Goal: Task Accomplishment & Management: Manage account settings

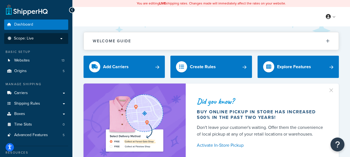
click at [52, 38] on p "Scope: Live" at bounding box center [36, 38] width 59 height 5
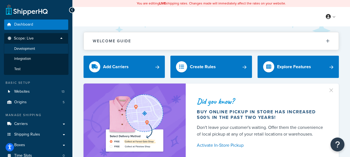
click at [28, 49] on span "Development" at bounding box center [24, 49] width 21 height 5
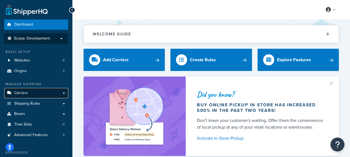
click at [42, 95] on link "Carriers" at bounding box center [36, 93] width 64 height 10
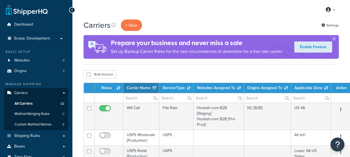
select select "15"
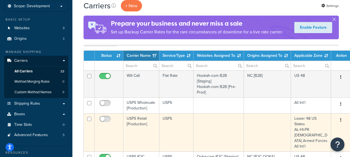
scroll to position [56, 0]
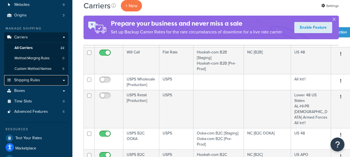
click at [30, 78] on span "Shipping Rules" at bounding box center [27, 80] width 26 height 5
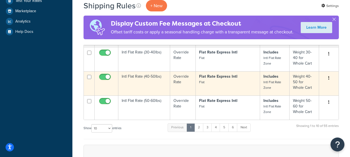
scroll to position [202, 0]
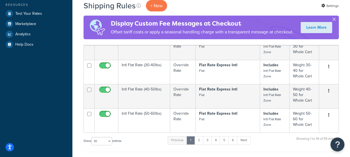
click at [335, 20] on button "button" at bounding box center [334, 20] width 1 height 1
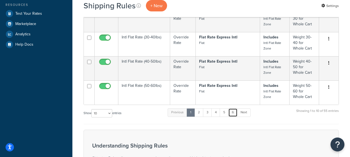
click at [234, 112] on link "6" at bounding box center [233, 112] width 9 height 8
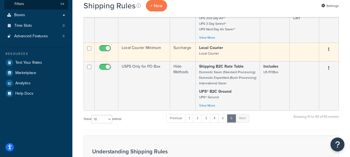
scroll to position [167, 0]
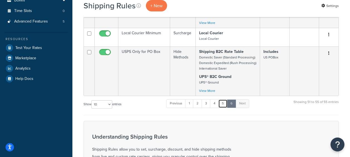
click at [224, 105] on link "5" at bounding box center [223, 104] width 9 height 8
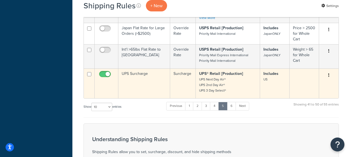
scroll to position [328, 0]
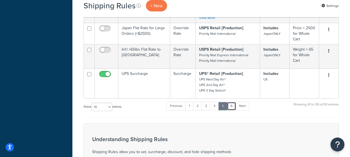
click at [233, 106] on link "6" at bounding box center [231, 106] width 9 height 8
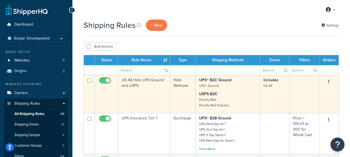
scroll to position [0, 0]
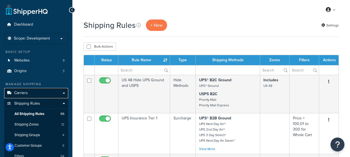
click at [35, 93] on link "Carriers" at bounding box center [36, 93] width 64 height 10
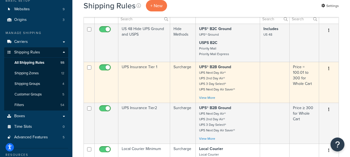
scroll to position [56, 0]
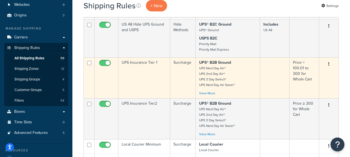
click at [127, 67] on td "UPS Insurance Tier 1" at bounding box center [144, 77] width 52 height 41
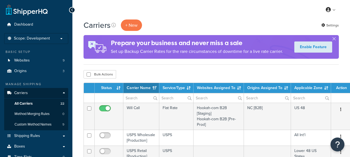
select select "15"
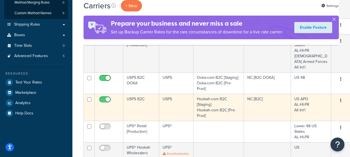
click at [138, 98] on td "USPS B2C" at bounding box center [142, 107] width 36 height 27
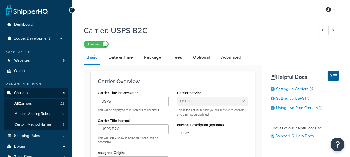
select select "usps"
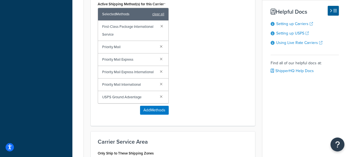
scroll to position [307, 0]
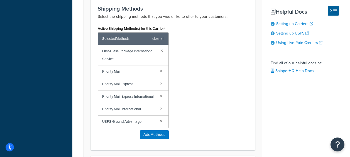
click at [118, 125] on span "USPS Ground Advantage" at bounding box center [128, 122] width 53 height 8
drag, startPoint x: 152, startPoint y: 1, endPoint x: 209, endPoint y: 54, distance: 78.3
click at [209, 54] on div "Active Shipping Method(s) for this Carrier Selected Methods clear all First-Cla…" at bounding box center [173, 84] width 159 height 119
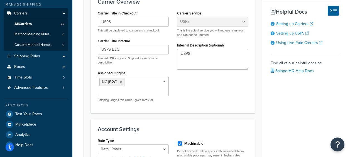
scroll to position [0, 0]
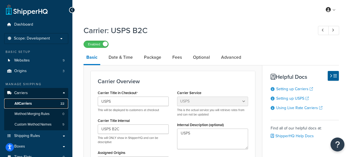
click at [28, 105] on span "All Carriers" at bounding box center [22, 103] width 17 height 5
select select "usps"
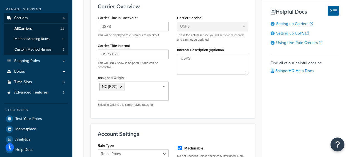
scroll to position [56, 0]
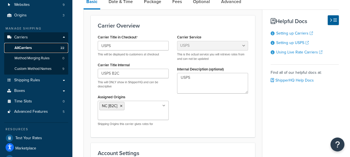
click at [18, 47] on span "All Carriers" at bounding box center [22, 48] width 17 height 5
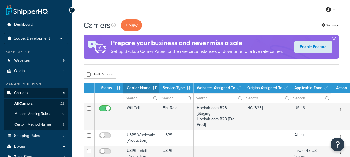
select select "15"
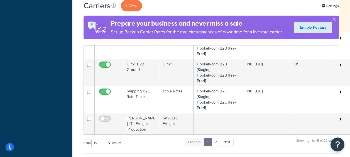
scroll to position [418, 0]
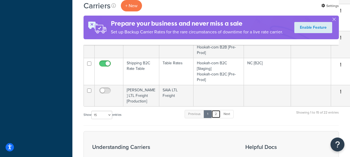
click at [218, 110] on link "2" at bounding box center [216, 114] width 9 height 8
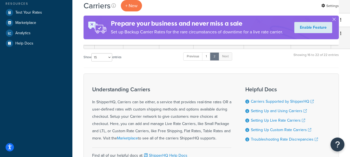
scroll to position [178, 0]
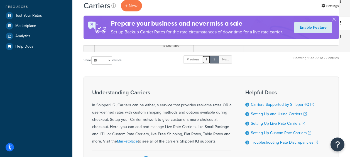
click at [209, 58] on link "1" at bounding box center [206, 59] width 8 height 8
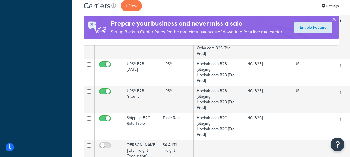
scroll to position [384, 0]
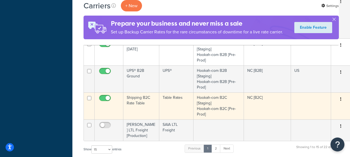
click at [135, 101] on td "Shipping B2C Rate Table" at bounding box center [142, 106] width 36 height 27
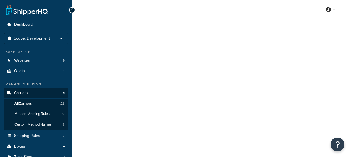
select select "25"
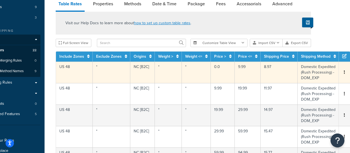
scroll to position [56, 28]
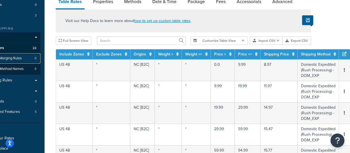
click at [13, 57] on span "Method Merging Rules" at bounding box center [4, 58] width 35 height 5
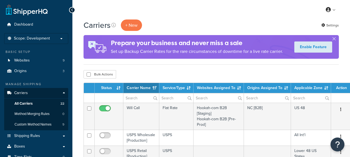
select select "15"
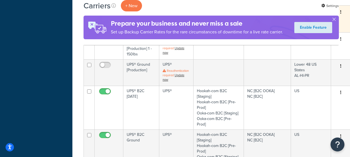
scroll to position [251, 0]
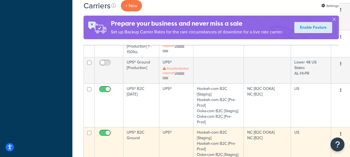
click at [140, 136] on td "UPS® B2C Ground" at bounding box center [142, 149] width 36 height 44
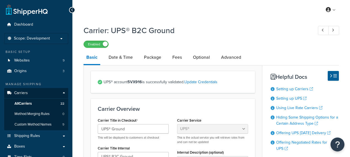
select select "ups"
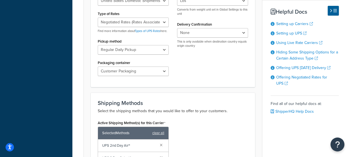
scroll to position [251, 0]
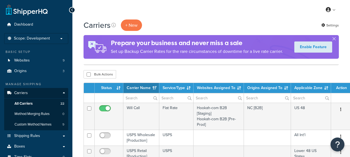
select select "15"
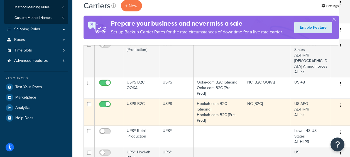
scroll to position [84, 0]
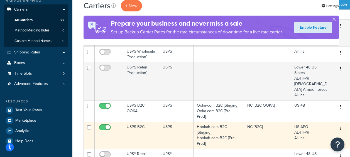
click at [142, 128] on td "USPS B2C" at bounding box center [142, 135] width 36 height 27
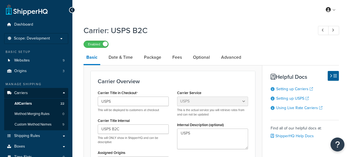
select select "usps"
click at [25, 104] on span "All Carriers" at bounding box center [22, 103] width 17 height 5
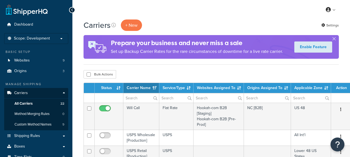
select select "15"
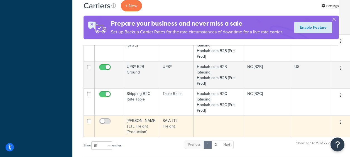
scroll to position [390, 0]
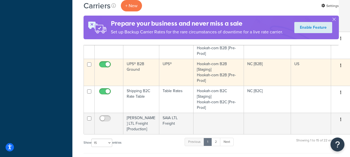
click at [139, 68] on td "UPS® B2B Ground" at bounding box center [142, 72] width 36 height 27
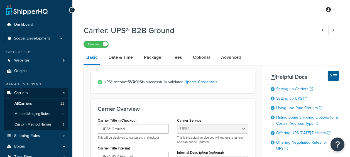
select select "ups"
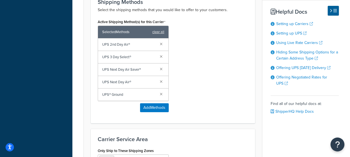
scroll to position [362, 0]
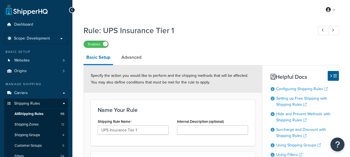
select select "SURCHARGE"
select select "ORDER"
drag, startPoint x: 148, startPoint y: 133, endPoint x: 95, endPoint y: 128, distance: 53.8
click at [95, 128] on div "Shipping Rule Name UPS Insurance Tier 1" at bounding box center [133, 128] width 79 height 21
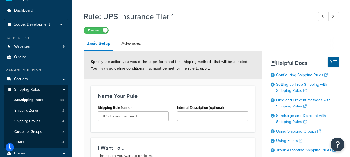
scroll to position [11, 0]
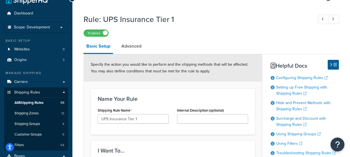
click at [186, 94] on div "Name Your Rule Shipping Rule Name UPS Insurance Tier 1 Internal Description (op…" at bounding box center [173, 112] width 164 height 46
click at [135, 46] on link "Advanced" at bounding box center [132, 46] width 26 height 13
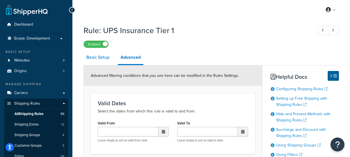
click at [106, 61] on link "Basic Setup" at bounding box center [98, 57] width 29 height 13
select select "SURCHARGE"
select select "ORDER"
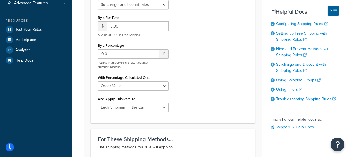
scroll to position [195, 0]
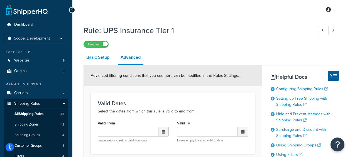
click at [103, 56] on link "Basic Setup" at bounding box center [98, 57] width 29 height 13
select select "SURCHARGE"
select select "ORDER"
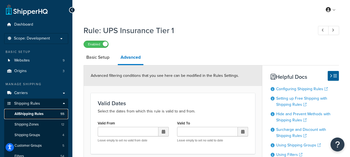
click at [31, 112] on span "All Shipping Rules" at bounding box center [28, 114] width 29 height 5
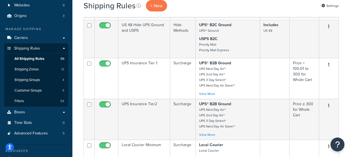
scroll to position [56, 0]
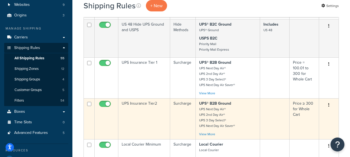
click at [130, 106] on td "UPS Insurance Tier2" at bounding box center [144, 118] width 52 height 41
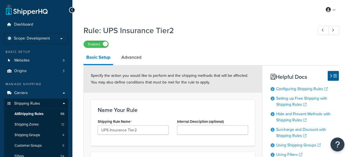
select select "SURCHARGE"
select select "ORDER"
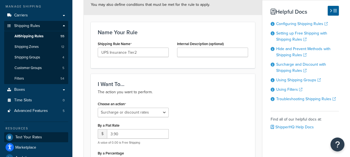
scroll to position [28, 0]
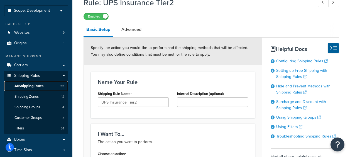
click at [33, 88] on span "All Shipping Rules" at bounding box center [28, 86] width 29 height 5
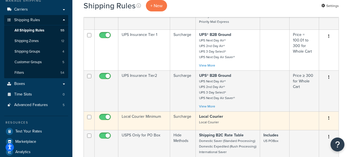
scroll to position [56, 0]
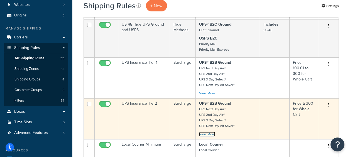
click at [209, 135] on link "View More" at bounding box center [207, 134] width 16 height 5
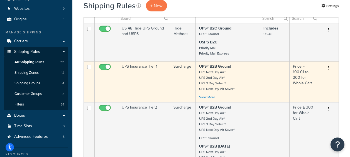
scroll to position [28, 0]
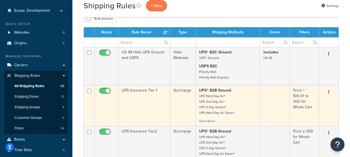
click at [138, 92] on td "UPS Insurance Tier 1" at bounding box center [144, 105] width 52 height 41
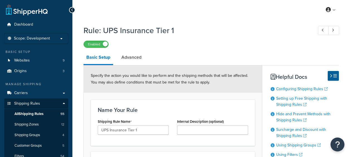
select select "SURCHARGE"
select select "ORDER"
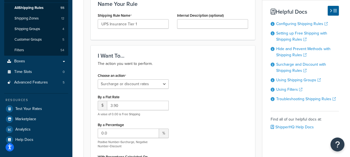
scroll to position [112, 0]
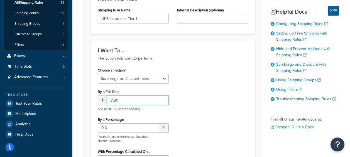
click at [121, 101] on input "3.90" at bounding box center [138, 100] width 62 height 9
type input "3"
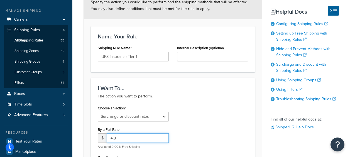
scroll to position [139, 0]
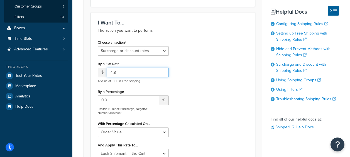
type input "4.8"
click at [222, 111] on div "Choose an action Choose an action Override Rates Surcharge or discount rates Hi…" at bounding box center [173, 100] width 159 height 124
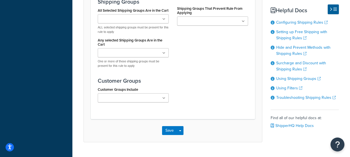
scroll to position [641, 0]
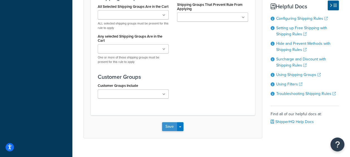
click at [173, 130] on button "Save" at bounding box center [169, 126] width 15 height 9
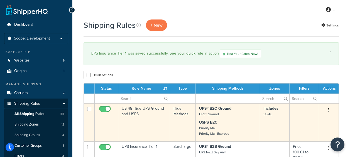
scroll to position [56, 0]
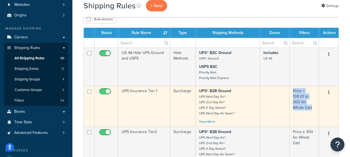
drag, startPoint x: 294, startPoint y: 92, endPoint x: 316, endPoint y: 112, distance: 29.8
click at [316, 112] on td "Price = 100.01 to 300 for Whole Cart" at bounding box center [305, 106] width 30 height 41
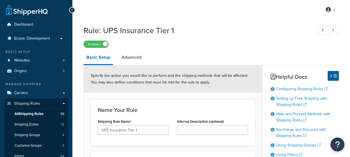
select select "SURCHARGE"
select select "ORDER"
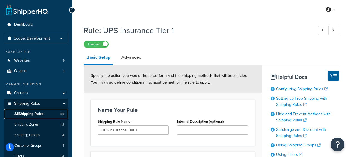
click at [30, 112] on span "All Shipping Rules" at bounding box center [28, 114] width 29 height 5
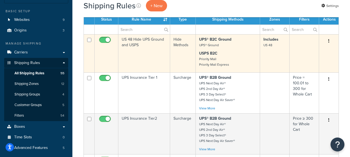
scroll to position [84, 0]
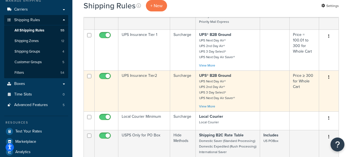
click at [132, 73] on td "UPS Insurance Tier2" at bounding box center [144, 91] width 52 height 41
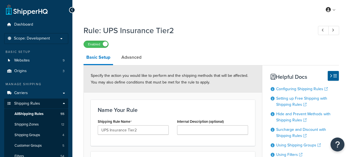
select select "SURCHARGE"
select select "ORDER"
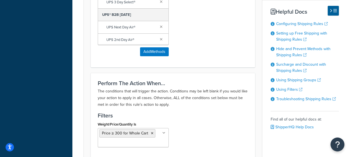
scroll to position [446, 0]
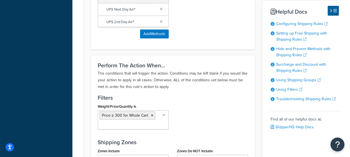
click at [164, 114] on icon at bounding box center [164, 115] width 3 height 3
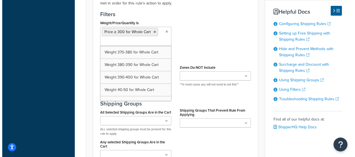
scroll to position [630, 0]
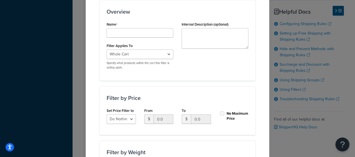
scroll to position [84, 0]
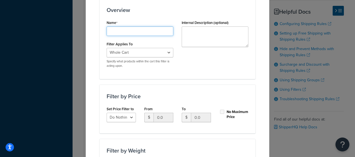
click at [129, 30] on input "Shipping Rule Name" at bounding box center [139, 30] width 67 height 9
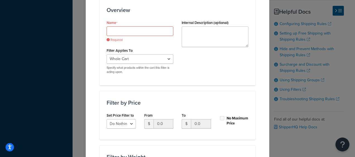
click at [255, 38] on div "Create New Filter Please Note: A filter must be applied to a Carrier Rule in or…" at bounding box center [177, 110] width 184 height 354
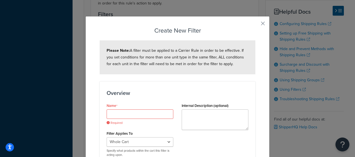
scroll to position [0, 0]
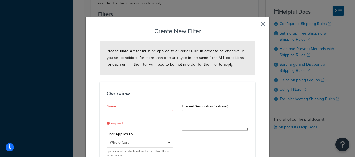
click at [255, 25] on button "button" at bounding box center [254, 25] width 1 height 1
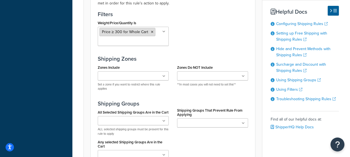
click at [125, 33] on span "Price ≥ 300 for Whole Cart" at bounding box center [125, 32] width 46 height 6
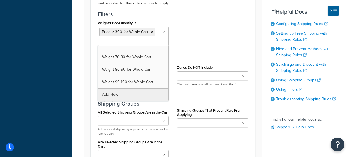
click at [165, 32] on icon at bounding box center [164, 31] width 3 height 3
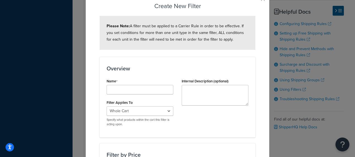
scroll to position [56, 0]
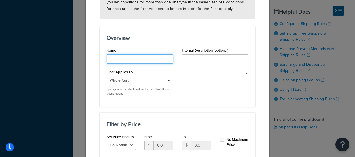
click at [122, 56] on input "Shipping Rule Name" at bounding box center [139, 58] width 67 height 9
type input ">300"
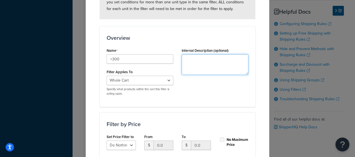
click at [212, 66] on textarea "Internal Description (optional)" at bounding box center [214, 64] width 67 height 21
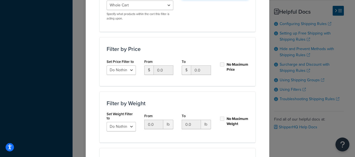
scroll to position [139, 0]
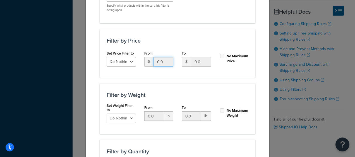
click at [166, 63] on input "0.0" at bounding box center [163, 61] width 20 height 9
click at [129, 61] on select "Do Nothing Apply to a Range" at bounding box center [120, 61] width 29 height 9
select select "range"
click at [106, 57] on select "Do Nothing Apply to a Range" at bounding box center [120, 61] width 29 height 9
click at [165, 64] on input "0.0" at bounding box center [163, 61] width 20 height 9
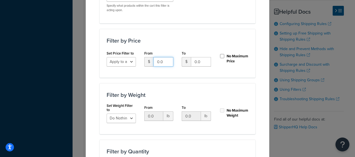
type input "7"
type input "6.4"
click at [212, 71] on div "To $ 0.0" at bounding box center [196, 59] width 38 height 21
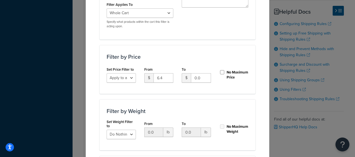
scroll to position [95, 0]
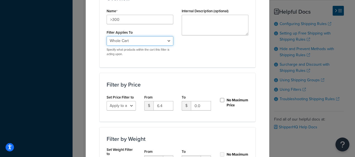
click at [166, 40] on select "Whole Cart Everything in Shipping Group Everything at Origin Each Item within S…" at bounding box center [139, 40] width 67 height 9
click at [218, 52] on div "Name >300 Filter Applies To Whole Cart Everything in Shipping Group Everything …" at bounding box center [177, 34] width 150 height 54
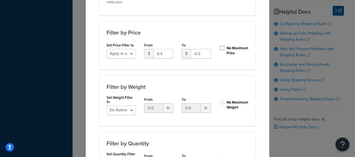
scroll to position [151, 0]
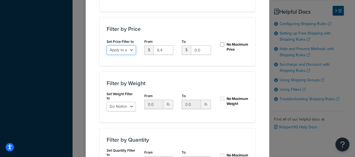
click at [130, 50] on select "Do Nothing Apply to a Range" at bounding box center [120, 49] width 29 height 9
click at [197, 71] on form "Please Note: A filter must be applied to a Carrier Rule in order to be effectiv…" at bounding box center [178, 46] width 156 height 312
click at [219, 42] on div "No Maximum Price" at bounding box center [233, 46] width 29 height 13
click at [220, 43] on input "No Maximum Price" at bounding box center [222, 44] width 6 height 4
checkbox input "true"
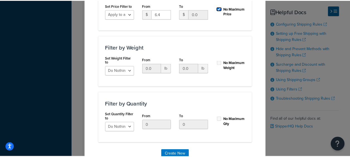
scroll to position [207, 0]
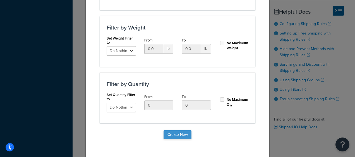
click at [181, 135] on button "Create New" at bounding box center [177, 134] width 28 height 9
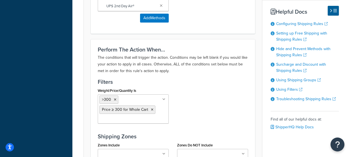
scroll to position [474, 0]
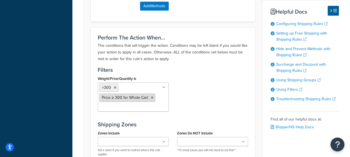
click at [151, 97] on icon at bounding box center [152, 97] width 3 height 3
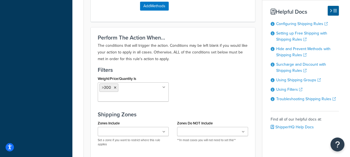
click at [200, 96] on div "Weight/Price/Quantity Is >300 Cart weight < 500 lbs Price < 1000 for Whole Cart…" at bounding box center [173, 90] width 159 height 31
click at [109, 88] on span ">300" at bounding box center [106, 88] width 9 height 6
drag, startPoint x: 109, startPoint y: 88, endPoint x: 246, endPoint y: 97, distance: 137.2
click at [246, 97] on div "Weight/Price/Quantity Is >300 Cart weight < 500 lbs Price < 1000 for Whole Cart…" at bounding box center [173, 90] width 159 height 31
click at [109, 89] on span ">300" at bounding box center [106, 88] width 9 height 6
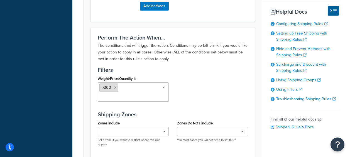
click at [109, 89] on span ">300" at bounding box center [106, 88] width 9 height 6
click at [164, 88] on icon at bounding box center [164, 87] width 3 height 3
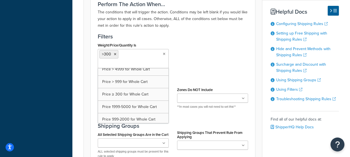
scroll to position [112, 0]
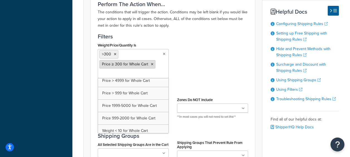
click at [123, 64] on span "Price ≥ 300 for Whole Cart" at bounding box center [125, 64] width 46 height 6
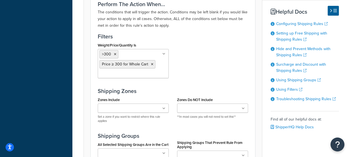
click at [211, 72] on div "Weight/Price/Quantity Is >300 Price ≥ 300 for Whole Cart Cart weight < 500 lbs …" at bounding box center [173, 61] width 159 height 41
click at [130, 66] on span "Price ≥ 300 for Whole Cart" at bounding box center [125, 64] width 46 height 6
click at [107, 55] on span ">300" at bounding box center [106, 54] width 9 height 6
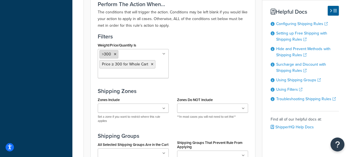
click at [107, 55] on span ">300" at bounding box center [106, 54] width 9 height 6
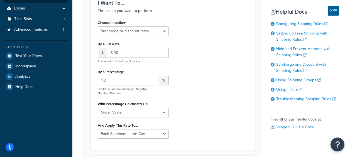
scroll to position [173, 0]
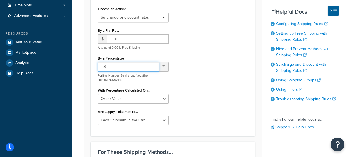
click at [117, 65] on input "1.3" at bounding box center [128, 66] width 61 height 9
drag, startPoint x: 117, startPoint y: 65, endPoint x: 95, endPoint y: 65, distance: 22.0
click at [95, 65] on div "Choose an action Choose an action Override Rates Surcharge or discount rates Hi…" at bounding box center [133, 67] width 79 height 124
click at [211, 23] on div "Choose an action Choose an action Override Rates Surcharge or discount rates Hi…" at bounding box center [173, 67] width 159 height 124
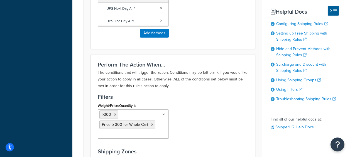
scroll to position [480, 0]
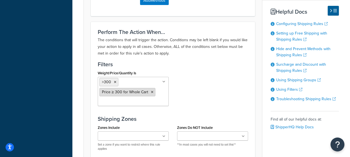
click at [115, 81] on icon at bounding box center [115, 82] width 3 height 3
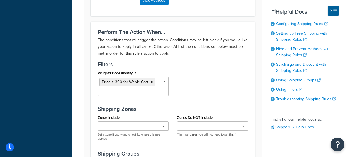
click at [210, 93] on div "Weight/Price/Quantity Is Price ≥ 300 for Whole Cart >300 Cart weight < 500 lbs …" at bounding box center [173, 84] width 159 height 31
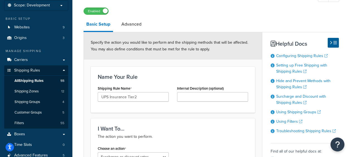
scroll to position [33, 0]
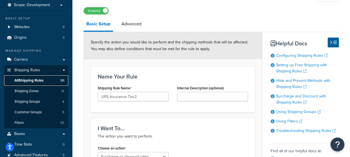
click at [28, 80] on span "All Shipping Rules" at bounding box center [28, 80] width 29 height 5
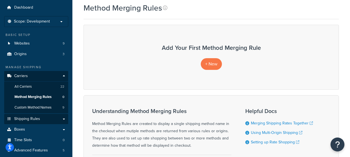
scroll to position [56, 0]
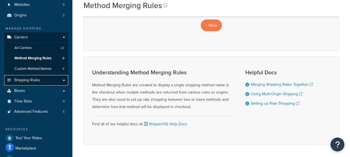
click at [35, 84] on link "Shipping Rules" at bounding box center [36, 80] width 64 height 10
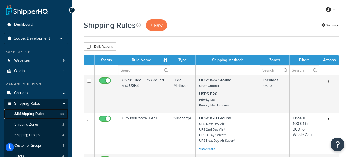
click at [35, 115] on span "All Shipping Rules" at bounding box center [29, 114] width 30 height 5
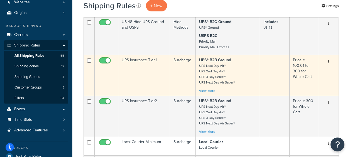
scroll to position [58, 0]
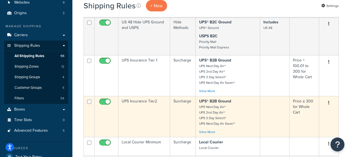
click at [142, 101] on td "UPS Insurance Tier2" at bounding box center [144, 116] width 52 height 41
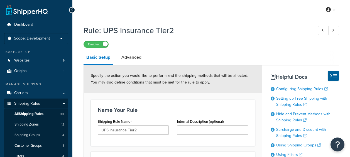
select select "SURCHARGE"
select select "ORDER"
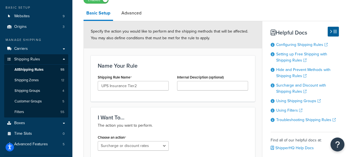
scroll to position [28, 0]
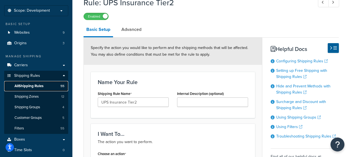
click at [37, 87] on span "All Shipping Rules" at bounding box center [28, 86] width 29 height 5
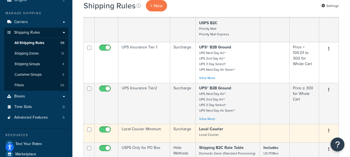
scroll to position [56, 0]
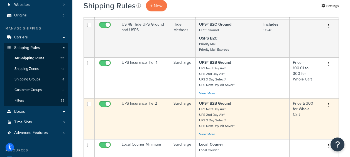
click at [134, 106] on td "UPS Insurance Tier2" at bounding box center [144, 118] width 52 height 41
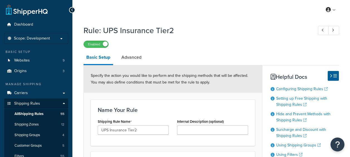
select select "SURCHARGE"
select select "ORDER"
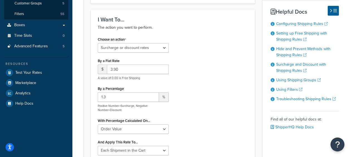
scroll to position [195, 0]
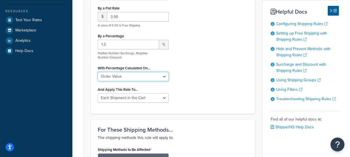
click at [165, 76] on select "Shipping Price Order Value" at bounding box center [133, 76] width 71 height 9
click at [242, 81] on div "Choose an action Choose an action Override Rates Surcharge or discount rates Hi…" at bounding box center [173, 45] width 159 height 124
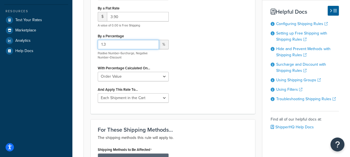
click at [135, 43] on input "1.3" at bounding box center [128, 44] width 61 height 9
type input "1.6"
click at [230, 107] on div "Choose an action Choose an action Override Rates Surcharge or discount rates Hi…" at bounding box center [173, 45] width 159 height 124
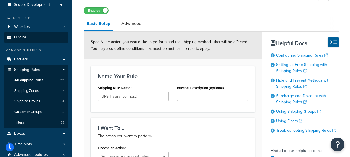
scroll to position [28, 0]
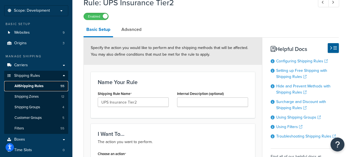
click at [34, 88] on span "All Shipping Rules" at bounding box center [28, 86] width 29 height 5
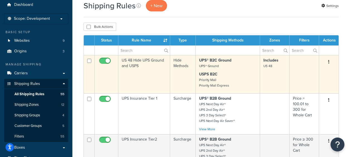
scroll to position [84, 0]
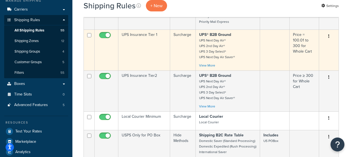
click at [137, 34] on td "UPS Insurance Tier 1" at bounding box center [144, 50] width 52 height 41
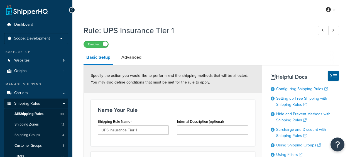
select select "SURCHARGE"
select select "ORDER"
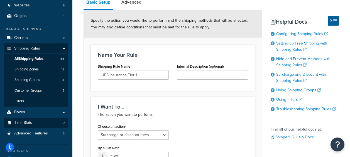
scroll to position [56, 0]
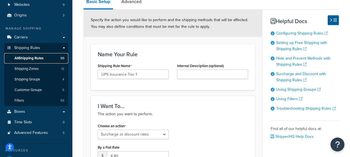
click at [32, 57] on span "All Shipping Rules" at bounding box center [28, 58] width 29 height 5
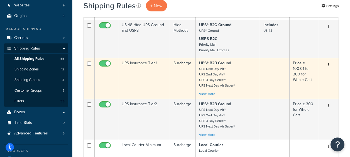
scroll to position [56, 0]
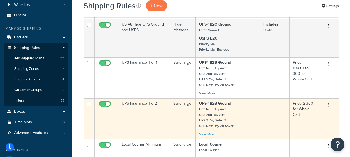
click at [134, 100] on td "UPS Insurance Tier2" at bounding box center [144, 118] width 52 height 41
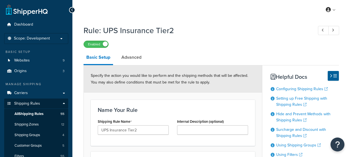
select select "SURCHARGE"
select select "ORDER"
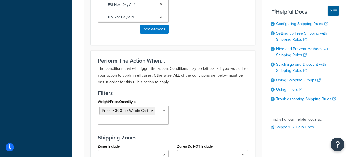
scroll to position [474, 0]
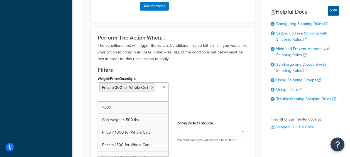
click at [164, 88] on icon at bounding box center [164, 87] width 3 height 3
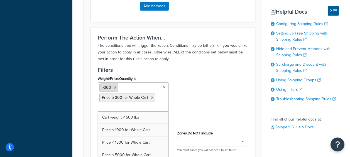
click at [115, 88] on icon at bounding box center [115, 87] width 3 height 3
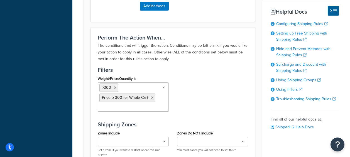
drag, startPoint x: 123, startPoint y: 106, endPoint x: 204, endPoint y: 106, distance: 81.7
click at [204, 106] on div "Weight/Price/Quantity Is >300 Price ≥ 300 for Whole Cart Cart weight < 500 lbs …" at bounding box center [173, 95] width 159 height 41
click at [115, 88] on icon at bounding box center [115, 87] width 3 height 3
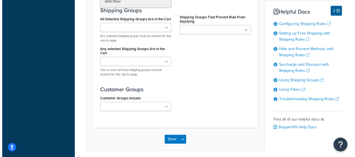
scroll to position [563, 0]
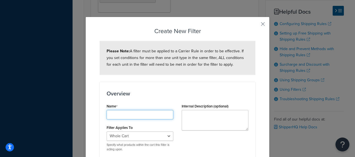
click at [135, 117] on input "Shipping Rule Name" at bounding box center [139, 114] width 67 height 9
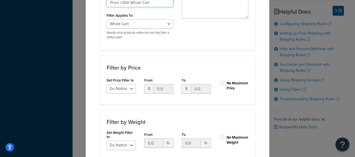
scroll to position [139, 0]
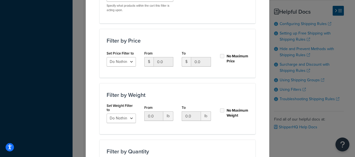
type input "Price >300 Whole Cart"
click at [127, 59] on select "Do Nothing Apply to a Range" at bounding box center [120, 61] width 29 height 9
select select "range"
click at [106, 57] on select "Do Nothing Apply to a Range" at bounding box center [120, 61] width 29 height 9
click at [158, 59] on input "0.0" at bounding box center [163, 61] width 20 height 9
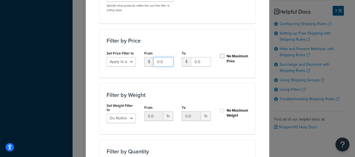
drag, startPoint x: 161, startPoint y: 61, endPoint x: 152, endPoint y: 62, distance: 9.0
click at [153, 62] on input "0.0" at bounding box center [163, 61] width 20 height 9
type input "4.8"
click at [219, 54] on input "No Maximum Price" at bounding box center [222, 56] width 6 height 4
checkbox input "true"
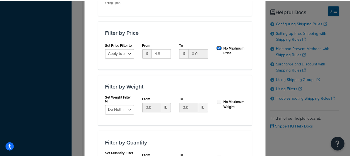
scroll to position [207, 0]
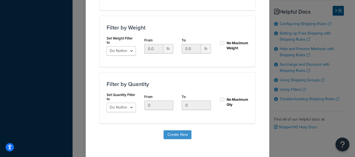
click at [173, 133] on button "Create New" at bounding box center [177, 134] width 28 height 9
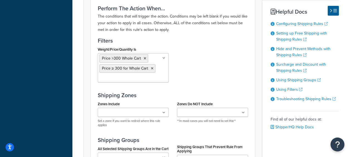
scroll to position [535, 0]
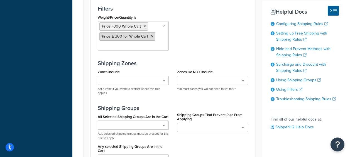
click at [151, 36] on icon at bounding box center [152, 36] width 3 height 3
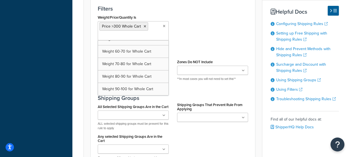
click at [201, 39] on div "Weight/Price/Quantity Is Price >300 Whole Cart >300 Cart weight < 500 lbs Price…" at bounding box center [173, 28] width 159 height 31
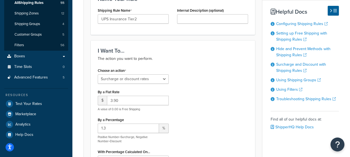
scroll to position [112, 0]
click at [126, 100] on input "3.90" at bounding box center [138, 100] width 62 height 9
type input "3"
type input "4.8"
click at [127, 131] on input "1.3" at bounding box center [128, 128] width 61 height 9
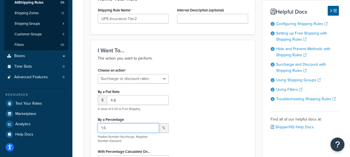
type input "1.6"
click at [230, 98] on div "Choose an action Choose an action Override Rates Surcharge or discount rates Hi…" at bounding box center [173, 128] width 159 height 124
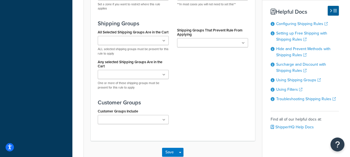
scroll to position [613, 0]
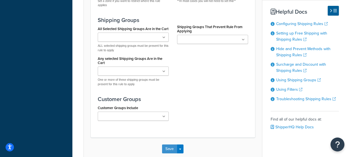
click at [167, 152] on button "Save" at bounding box center [169, 149] width 15 height 9
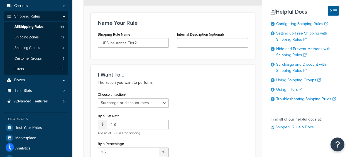
scroll to position [112, 0]
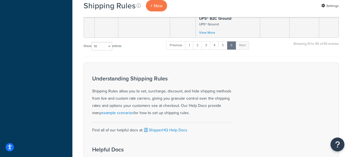
scroll to position [142, 0]
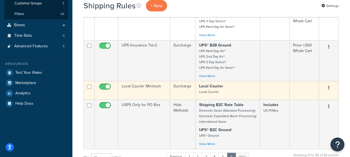
click at [147, 87] on td "Local Courier Minimum" at bounding box center [144, 90] width 52 height 19
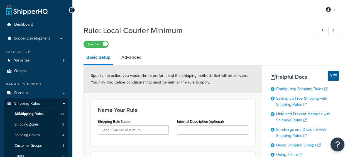
select select "SURCHARGE"
select select "ORDER"
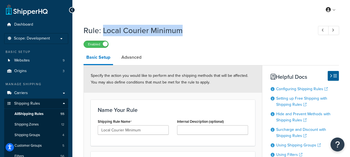
drag, startPoint x: 182, startPoint y: 29, endPoint x: 102, endPoint y: 27, distance: 79.8
click at [102, 27] on h1 "Rule: Local Courier Minimum" at bounding box center [196, 30] width 224 height 11
copy h1 "Local Courier Minimum"
click at [39, 115] on span "All Shipping Rules" at bounding box center [28, 114] width 29 height 5
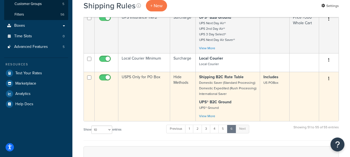
scroll to position [139, 0]
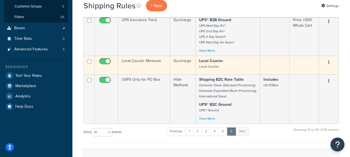
click at [100, 61] on input "checkbox" at bounding box center [105, 62] width 15 height 7
checkbox input "false"
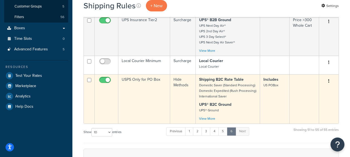
click at [144, 81] on td "USPS Only for PO Box" at bounding box center [144, 98] width 52 height 49
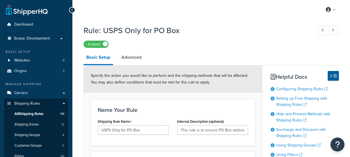
select select "HIDE"
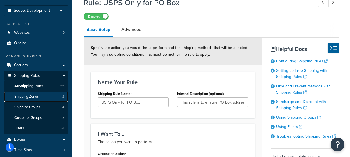
click at [26, 95] on span "Shipping Zones" at bounding box center [26, 97] width 24 height 5
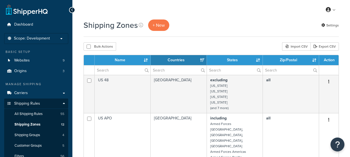
select select "15"
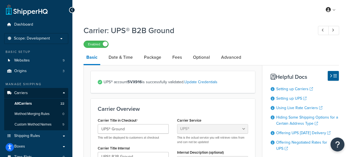
select select "ups"
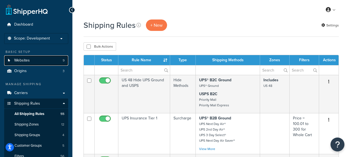
click at [23, 57] on link "Websites 9" at bounding box center [36, 60] width 64 height 10
